Goal: Task Accomplishment & Management: Complete application form

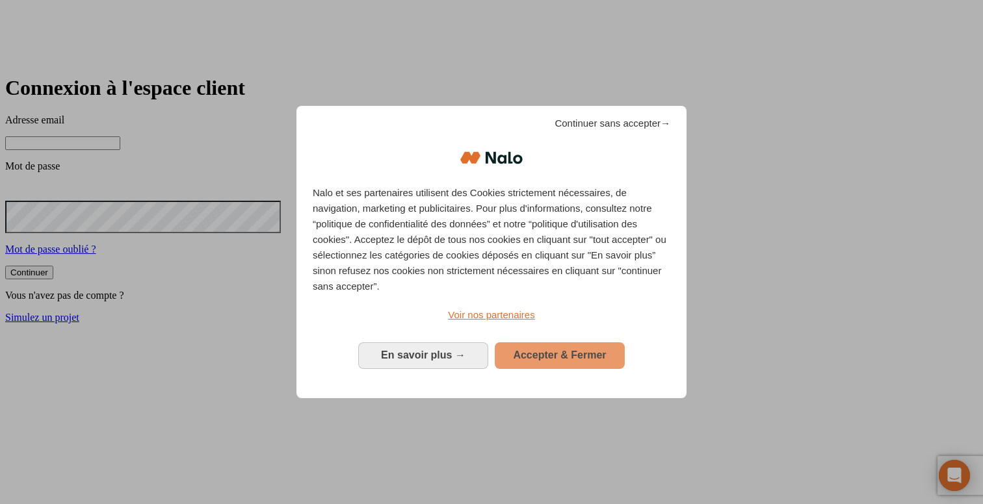
type input "[PERSON_NAME][DOMAIN_NAME][EMAIL_ADDRESS][DOMAIN_NAME]"
click at [589, 343] on button "Accepter & Fermer" at bounding box center [560, 356] width 130 height 26
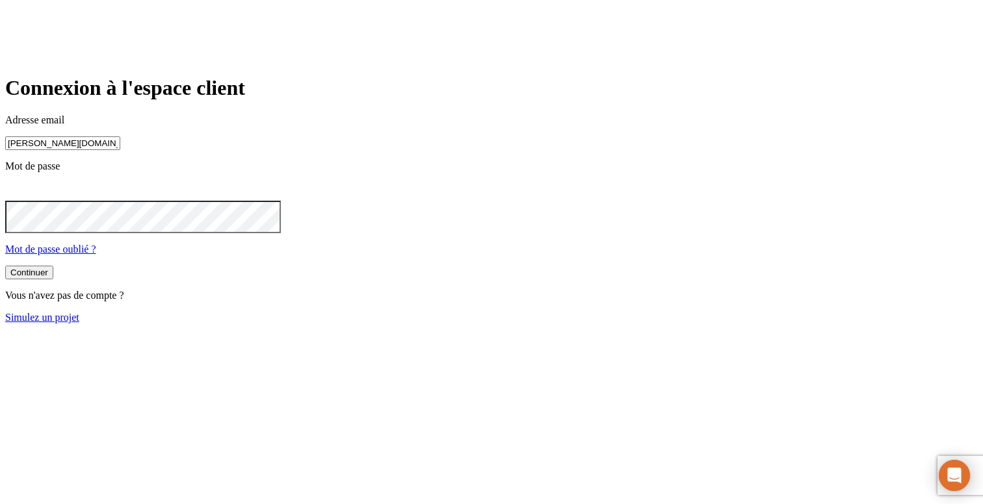
click at [79, 323] on link "Simulez un projet" at bounding box center [42, 317] width 74 height 11
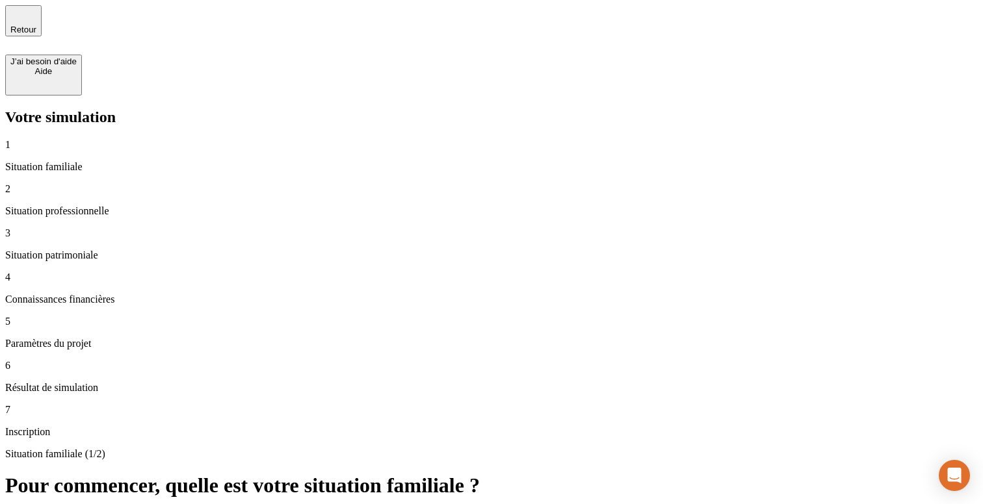
click at [99, 161] on p "Situation familiale" at bounding box center [491, 167] width 972 height 12
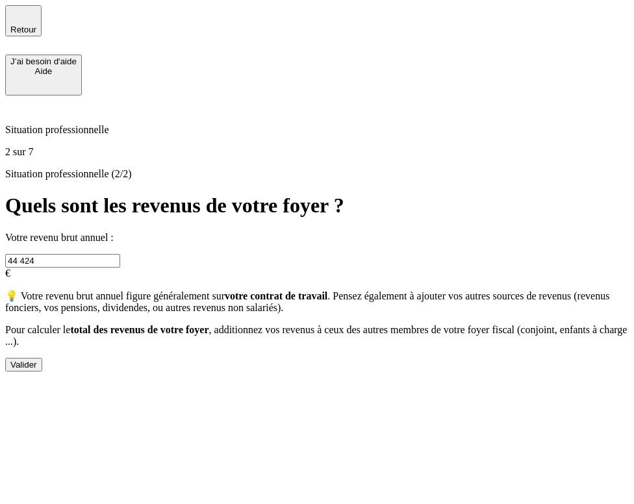
click at [553, 194] on h1 "Quels sont les revenus de votre foyer ?" at bounding box center [317, 206] width 624 height 24
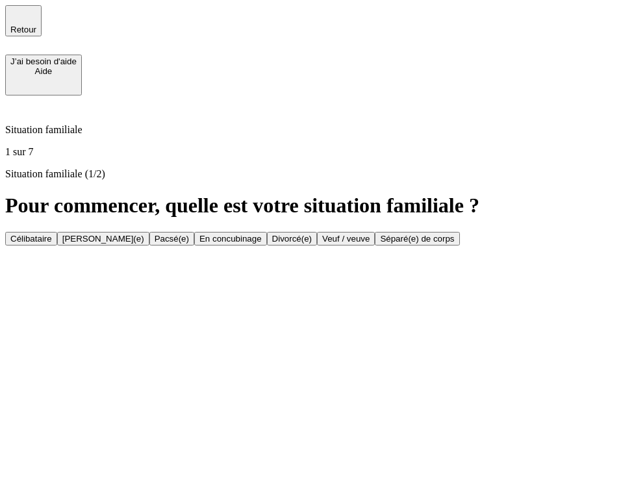
click at [52, 234] on div "Célibataire" at bounding box center [31, 239] width 42 height 10
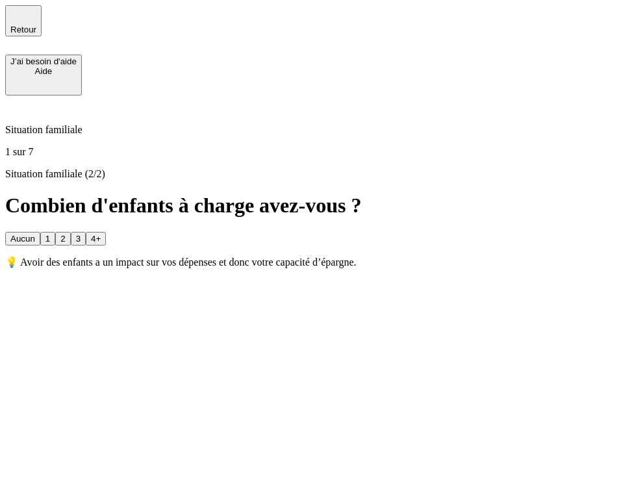
click at [35, 234] on div "Aucun" at bounding box center [22, 239] width 25 height 10
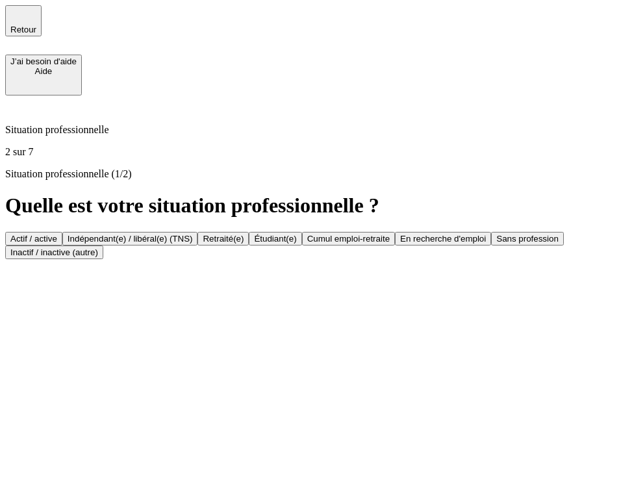
click at [57, 234] on div "Actif / active" at bounding box center [33, 239] width 47 height 10
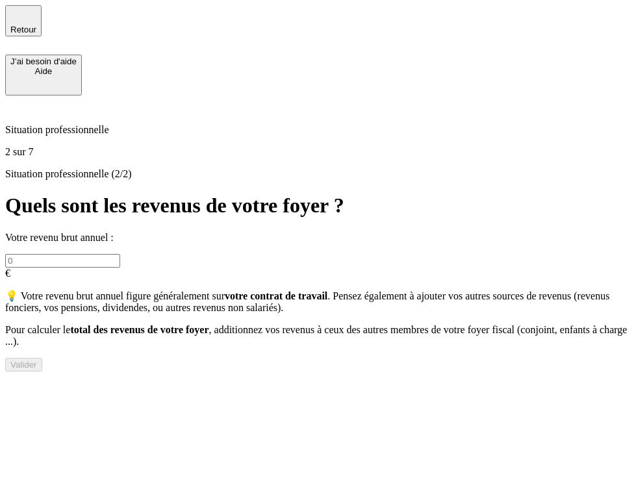
click at [120, 254] on input "text" at bounding box center [62, 261] width 115 height 14
type input "60 000"
click at [42, 372] on button "Valider" at bounding box center [23, 365] width 37 height 14
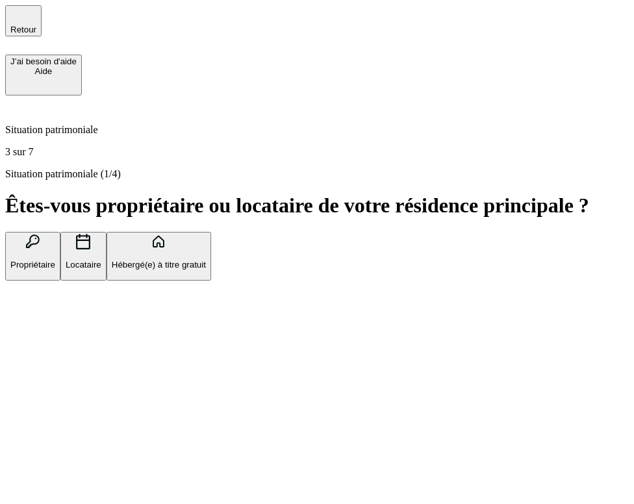
click at [107, 232] on button "Locataire" at bounding box center [83, 256] width 46 height 49
click at [120, 313] on input "text" at bounding box center [62, 320] width 115 height 14
type input "1 000"
click at [42, 352] on button "Valider" at bounding box center [23, 346] width 37 height 14
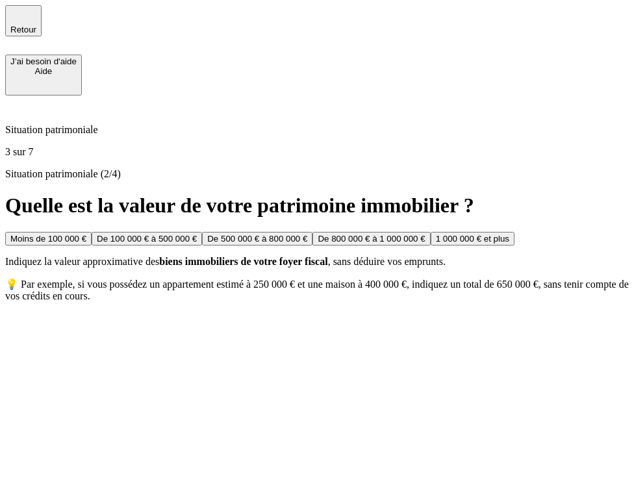
click at [86, 234] on div "Moins de 100 000 €" at bounding box center [48, 239] width 76 height 10
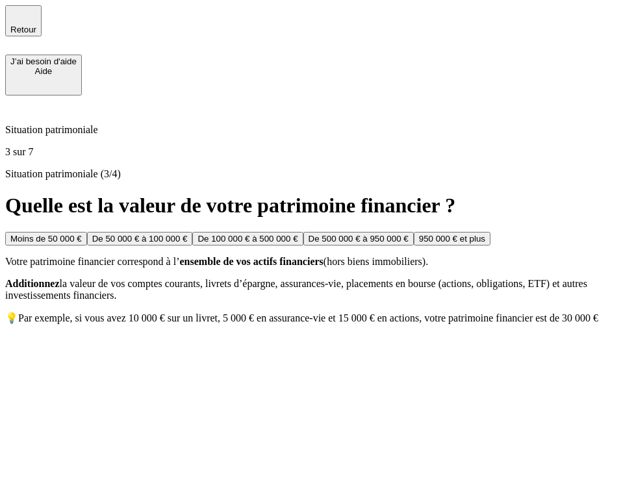
click at [82, 234] on div "Moins de 50 000 €" at bounding box center [46, 239] width 72 height 10
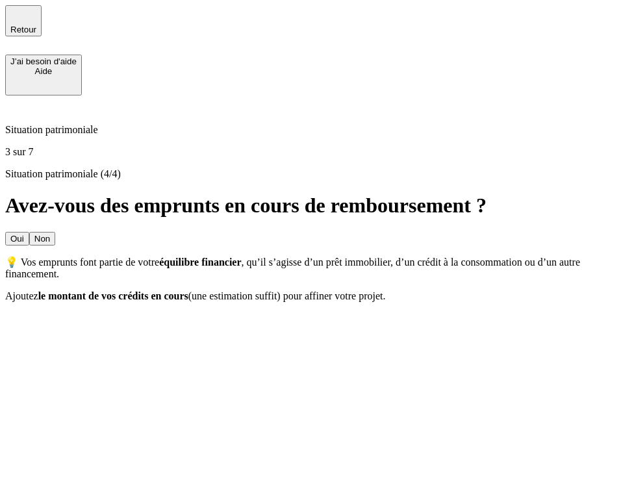
click at [55, 232] on button "Non" at bounding box center [42, 239] width 26 height 14
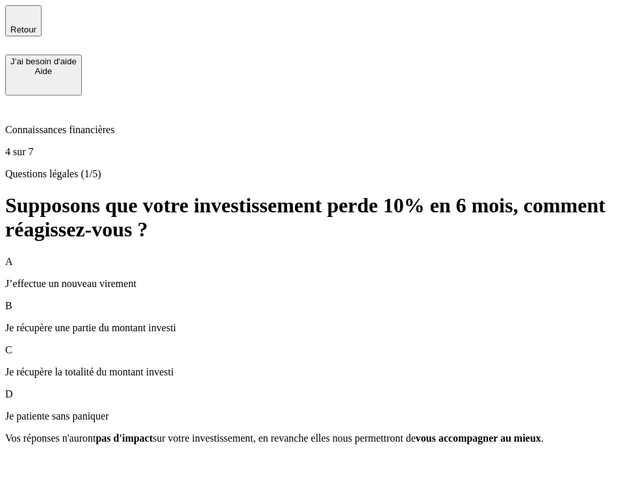
click at [176, 278] on p "J’effectue un nouveau virement" at bounding box center [317, 284] width 624 height 12
click at [42, 462] on button "Valider" at bounding box center [23, 462] width 37 height 14
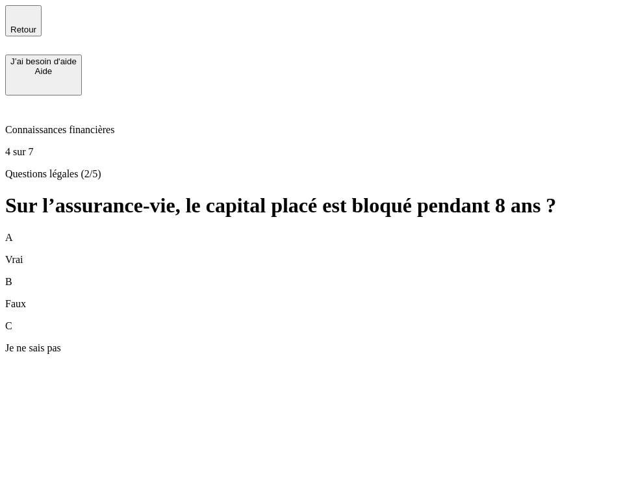
click at [160, 276] on div "B Faux" at bounding box center [317, 293] width 624 height 34
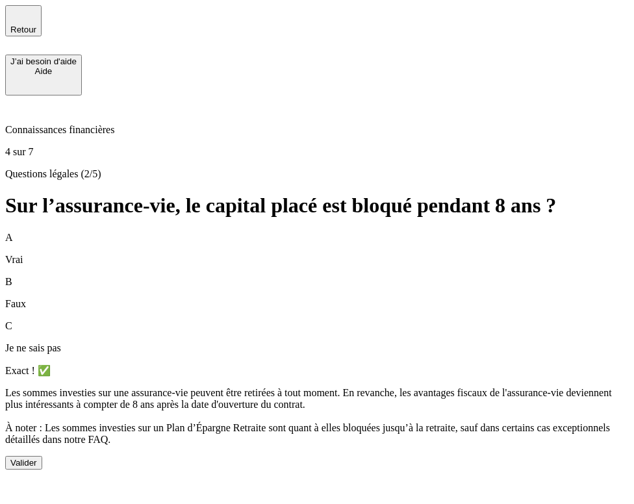
click at [42, 467] on button "Valider" at bounding box center [23, 463] width 37 height 14
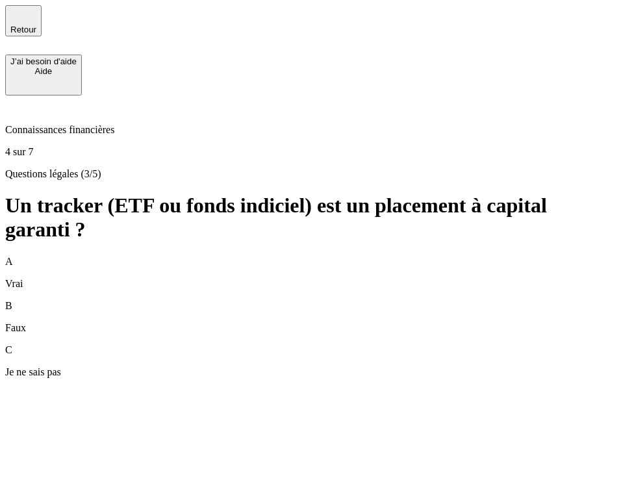
click at [196, 256] on div "A Vrai B Faux C Je ne sais pas" at bounding box center [317, 317] width 624 height 122
click at [195, 345] on div "C Je ne sais pas" at bounding box center [317, 362] width 624 height 34
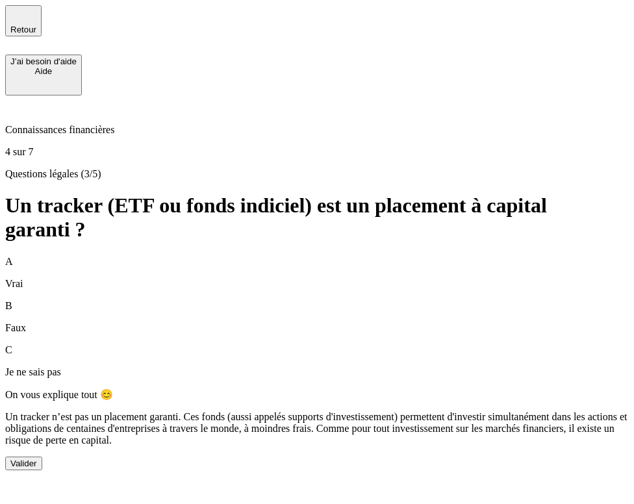
click at [42, 465] on button "Valider" at bounding box center [23, 464] width 37 height 14
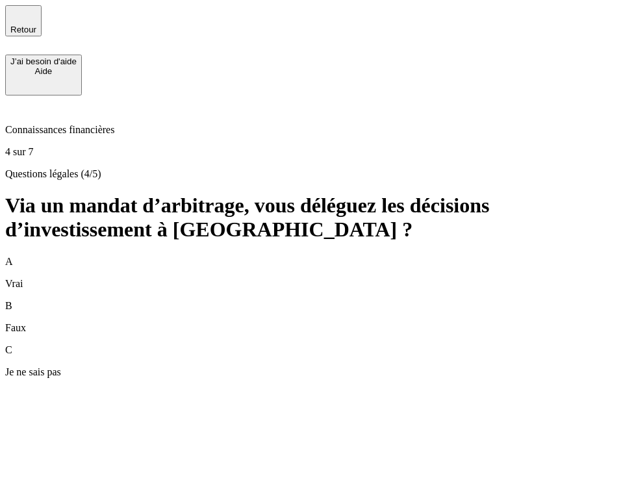
click at [205, 256] on div "A Vrai" at bounding box center [317, 273] width 624 height 34
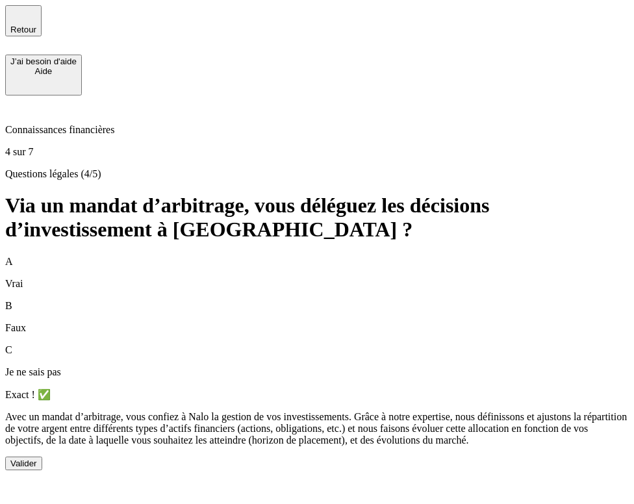
click at [42, 471] on button "Valider" at bounding box center [23, 464] width 37 height 14
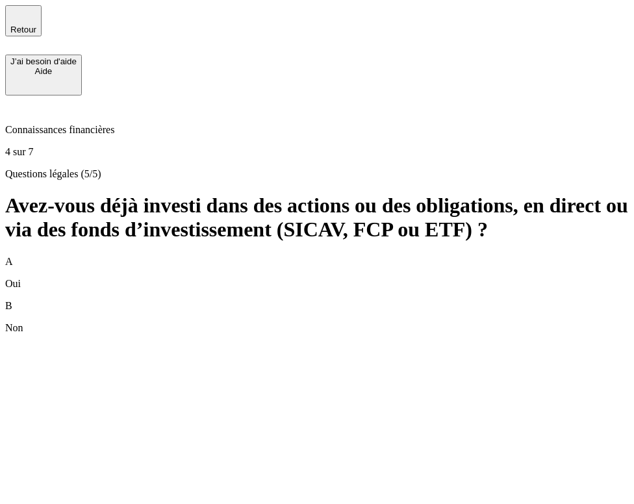
click at [196, 300] on div "B Non" at bounding box center [317, 317] width 624 height 34
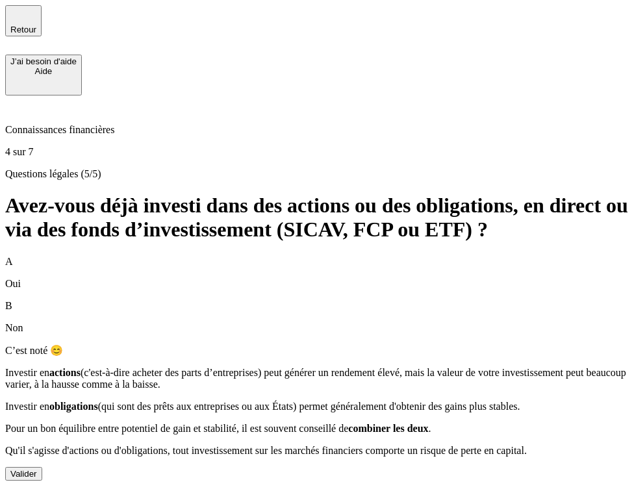
click at [42, 475] on button "Valider" at bounding box center [23, 474] width 37 height 14
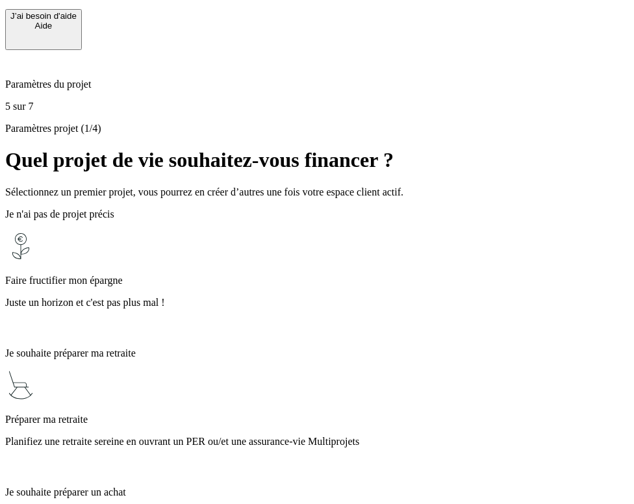
click at [230, 231] on div "Faire fructifier mon épargne Juste un horizon et c'est pas plus mal !" at bounding box center [317, 284] width 624 height 107
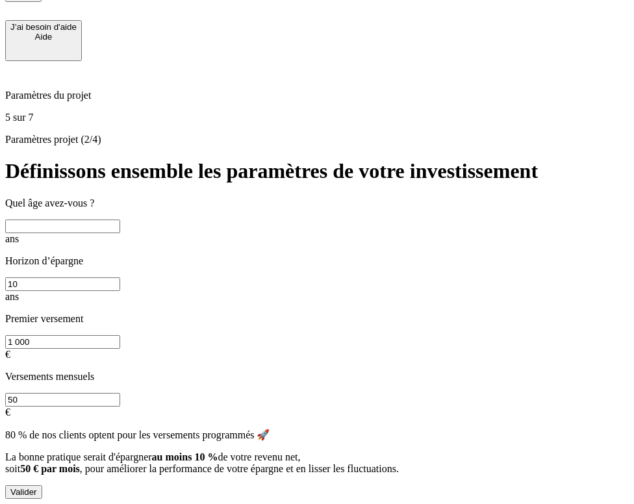
click at [120, 220] on input "text" at bounding box center [62, 227] width 115 height 14
type input "35"
click at [42, 486] on button "Valider" at bounding box center [23, 493] width 37 height 14
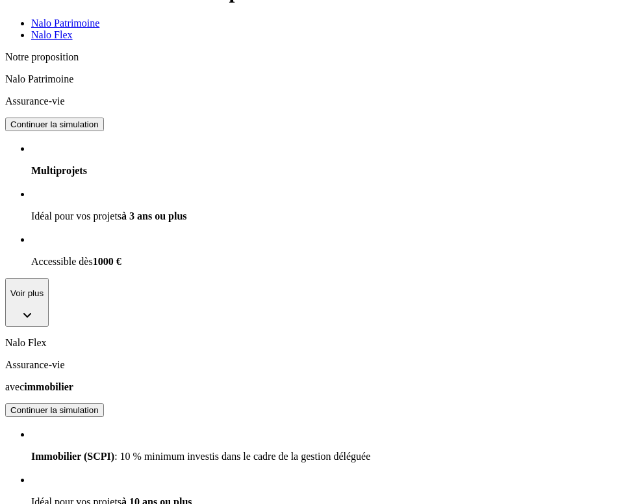
scroll to position [291, 0]
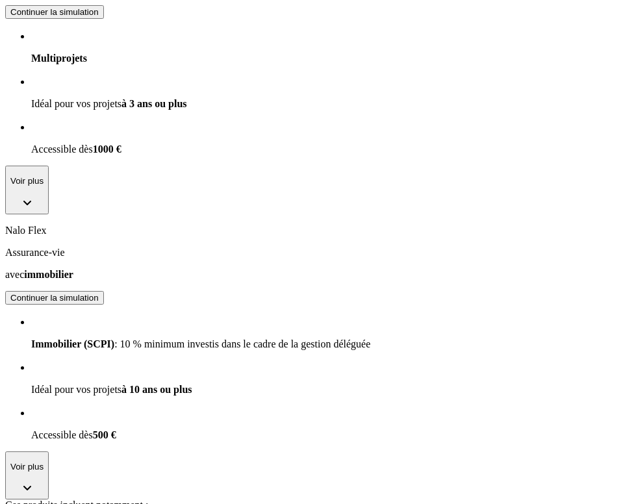
scroll to position [384, 0]
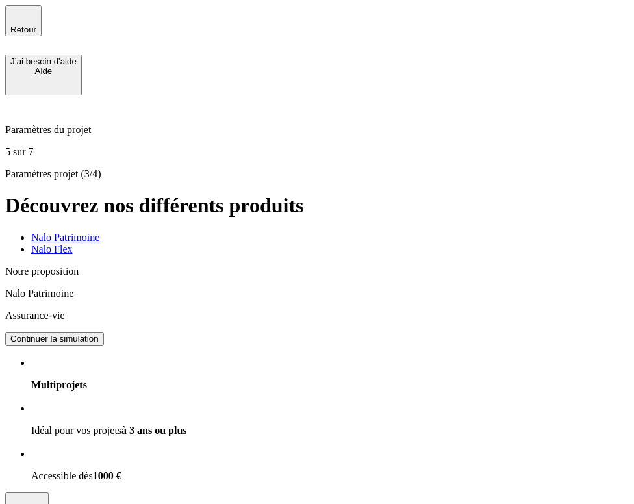
scroll to position [0, 404]
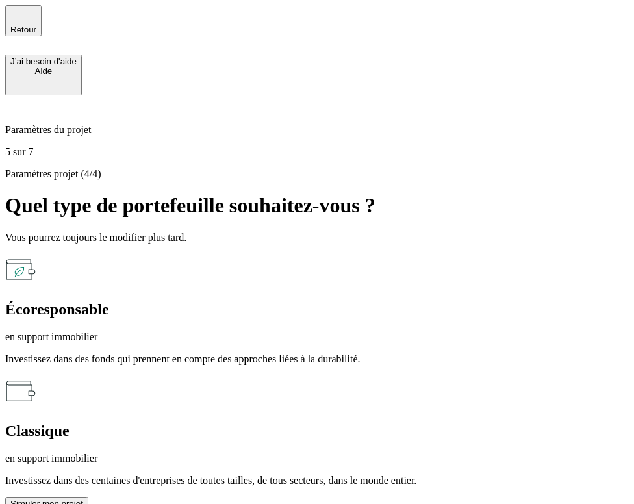
click at [287, 475] on p "Investissez dans des centaines d'entreprises de toutes tailles, de tous secteur…" at bounding box center [317, 481] width 624 height 12
click at [88, 497] on button "Simuler mon projet" at bounding box center [46, 504] width 83 height 14
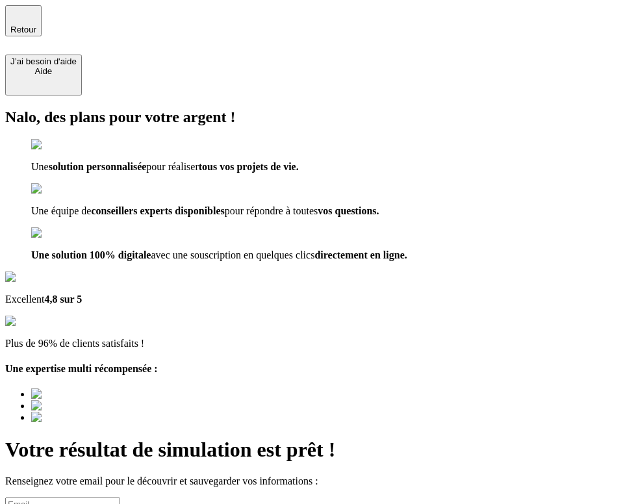
click at [120, 498] on input at bounding box center [62, 505] width 115 height 14
type input "laura20250901@nalo.fr"
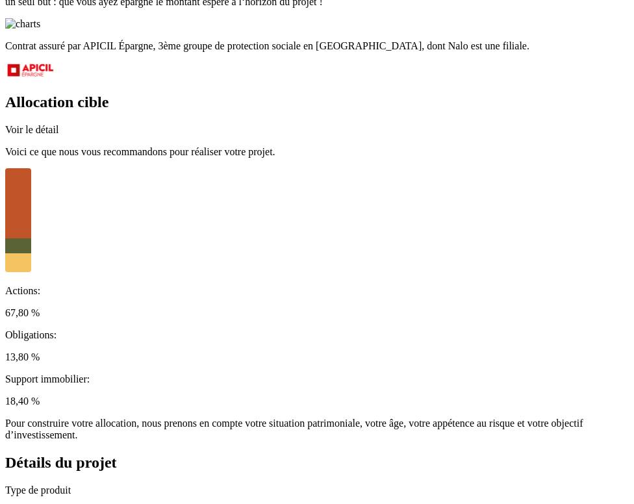
scroll to position [2367, 0]
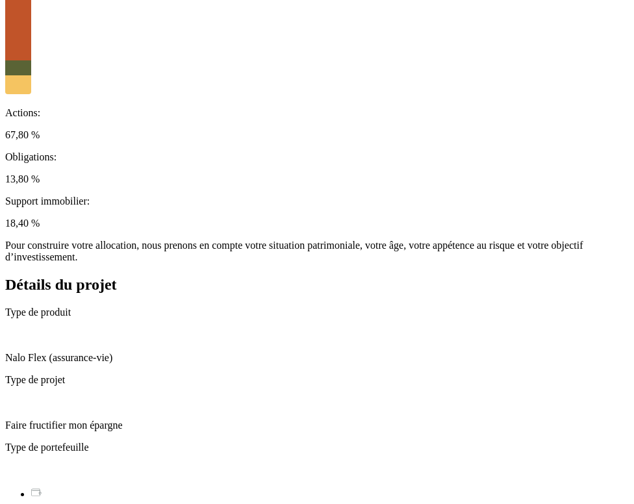
drag, startPoint x: 100, startPoint y: 307, endPoint x: 57, endPoint y: 306, distance: 42.9
type input "laura.fourot@nalo.fr"
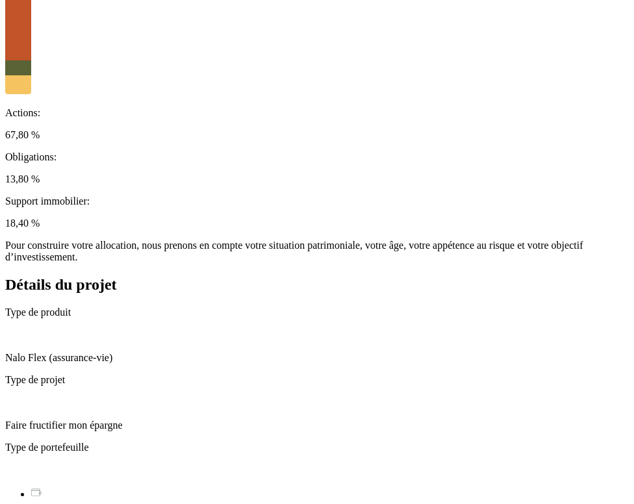
radio input "true"
type input "a"
type input "Laura"
type input "Fourot"
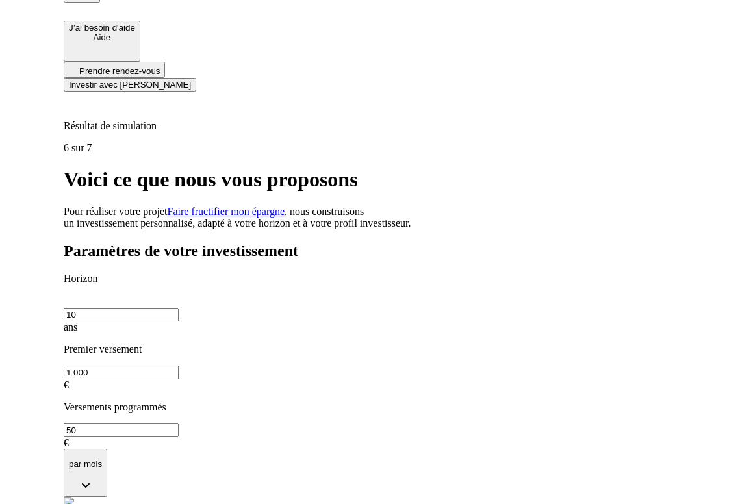
scroll to position [0, 0]
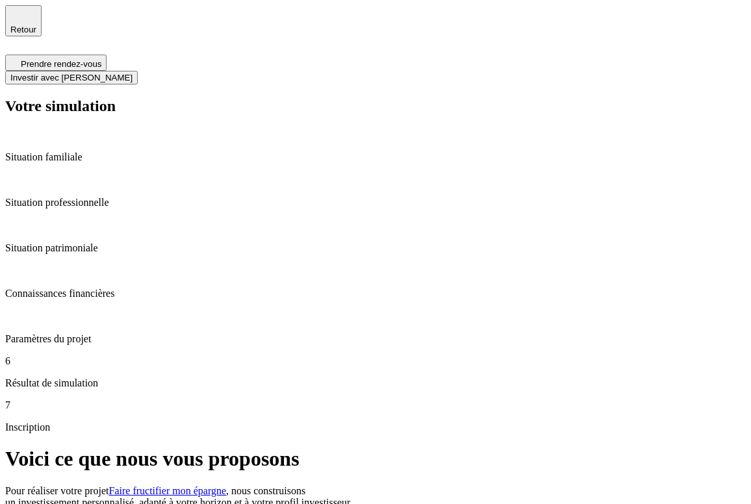
click at [133, 73] on span "Investir avec Nalo" at bounding box center [71, 78] width 122 height 10
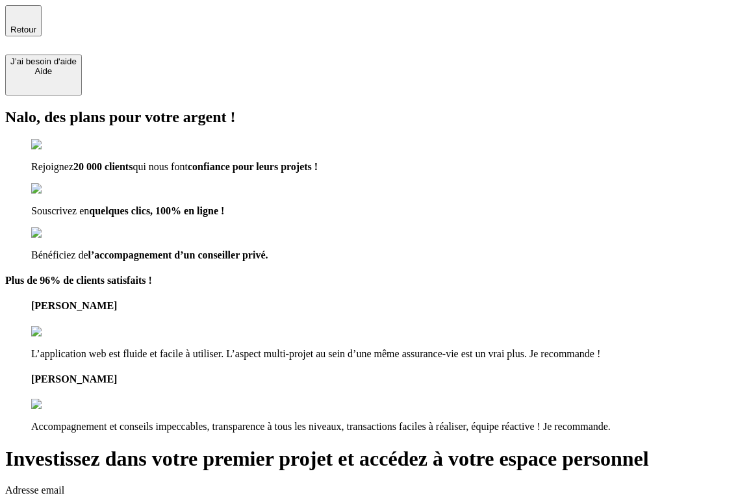
click at [36, 25] on span "Retour" at bounding box center [23, 30] width 26 height 10
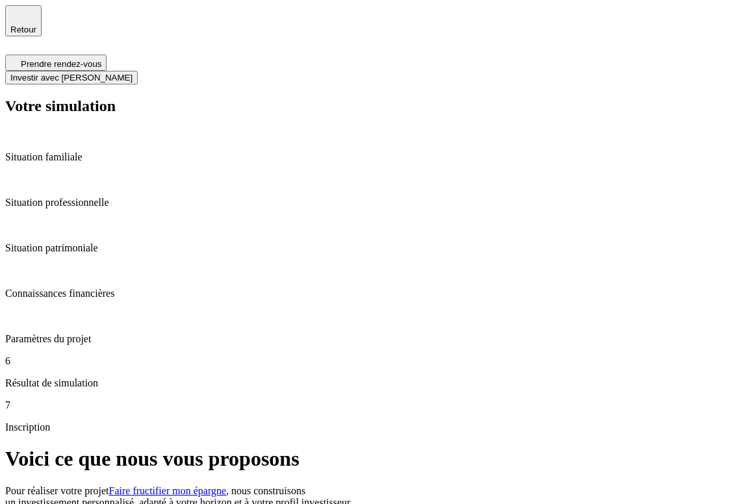
drag, startPoint x: 751, startPoint y: 226, endPoint x: 594, endPoint y: 226, distance: 156.7
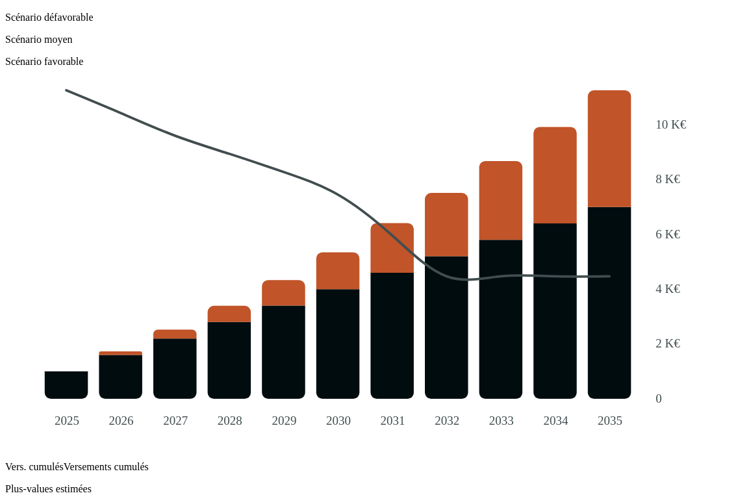
scroll to position [1476, 0]
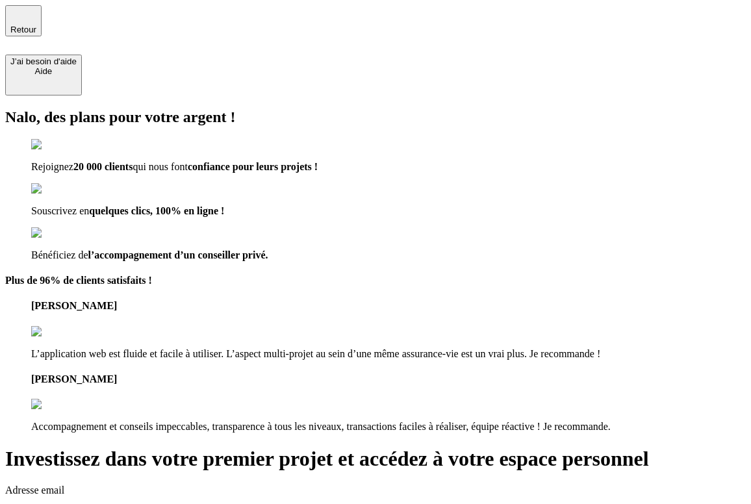
click at [36, 29] on span "Retour" at bounding box center [23, 30] width 26 height 10
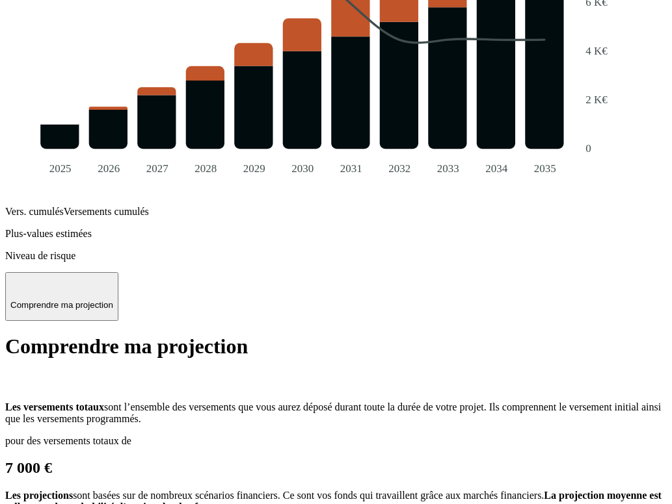
scroll to position [1655, 0]
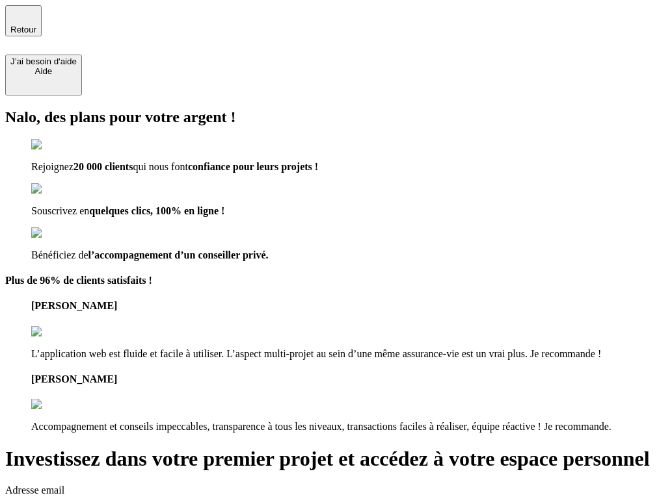
click at [36, 25] on span "Retour" at bounding box center [23, 30] width 26 height 10
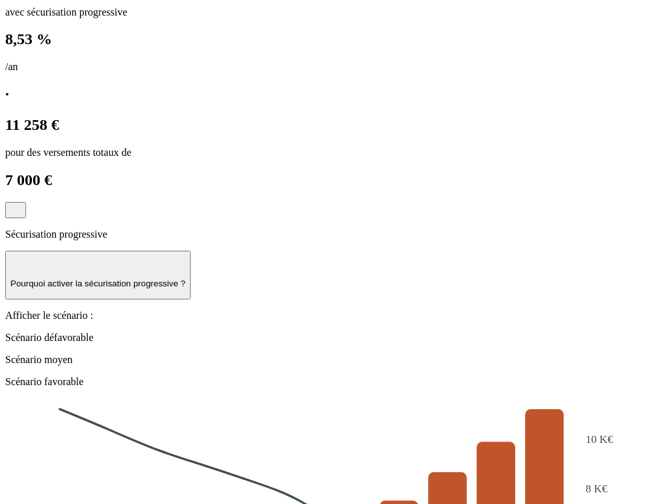
scroll to position [1655, 0]
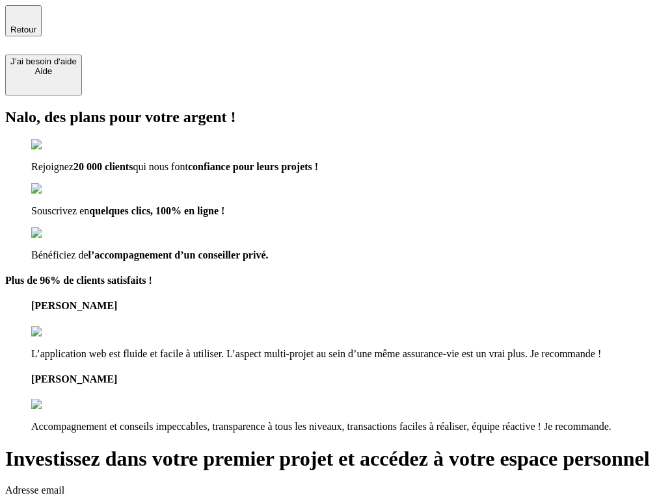
click at [120, 504] on input "laura.fourot@nalo.fr" at bounding box center [62, 514] width 115 height 14
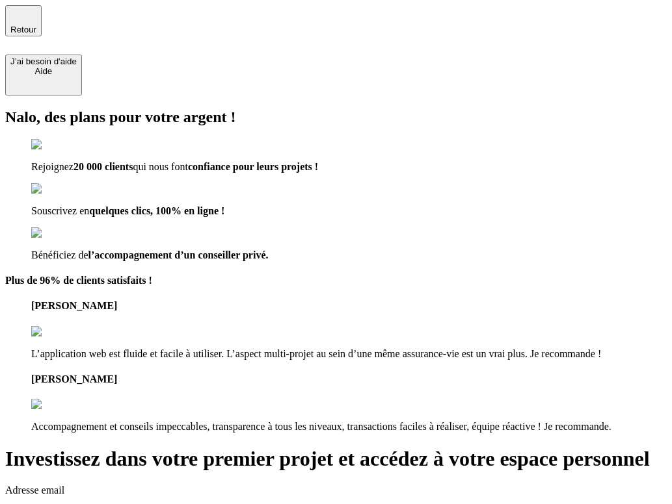
drag, startPoint x: 562, startPoint y: 150, endPoint x: 412, endPoint y: 151, distance: 150.2
click at [120, 504] on input "laura.fourot@nalo.fr" at bounding box center [62, 514] width 115 height 14
type input "laura20250901@nalo.fr"
